Goal: Transaction & Acquisition: Subscribe to service/newsletter

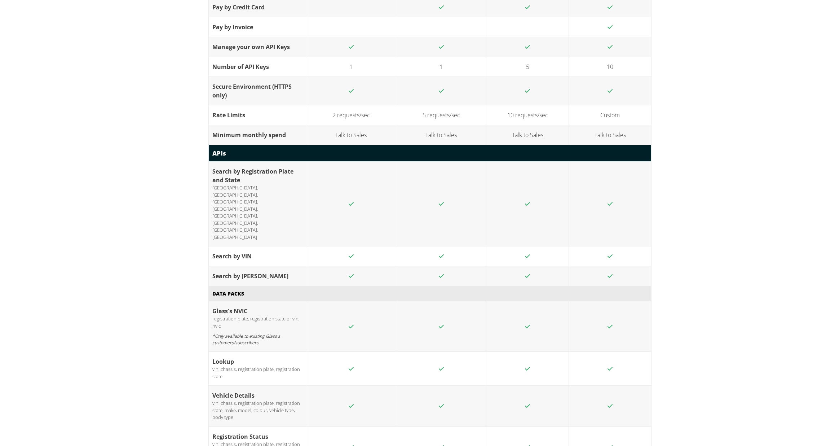
scroll to position [837, 0]
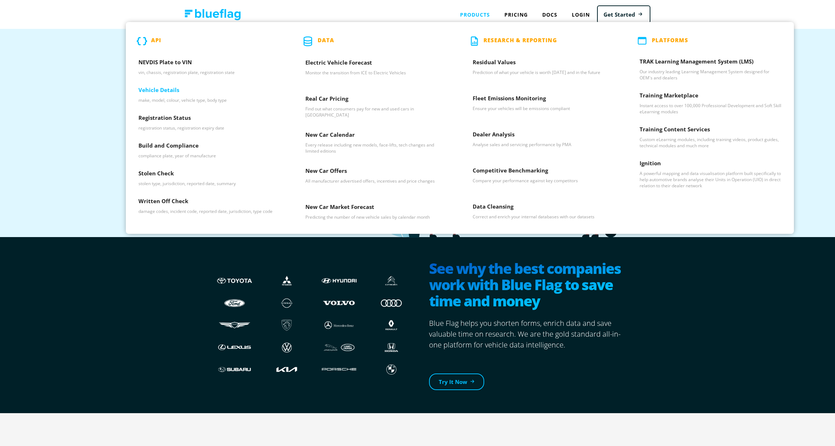
click at [166, 90] on h3 "Vehicle Details" at bounding box center [209, 91] width 142 height 11
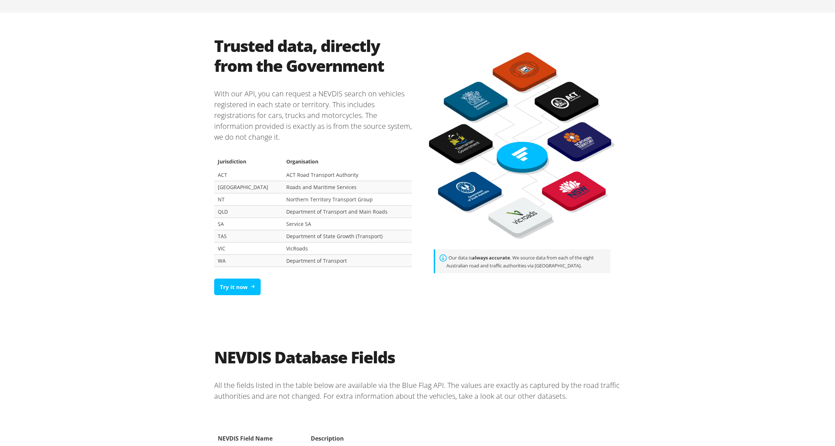
scroll to position [351, 0]
